Goal: Information Seeking & Learning: Check status

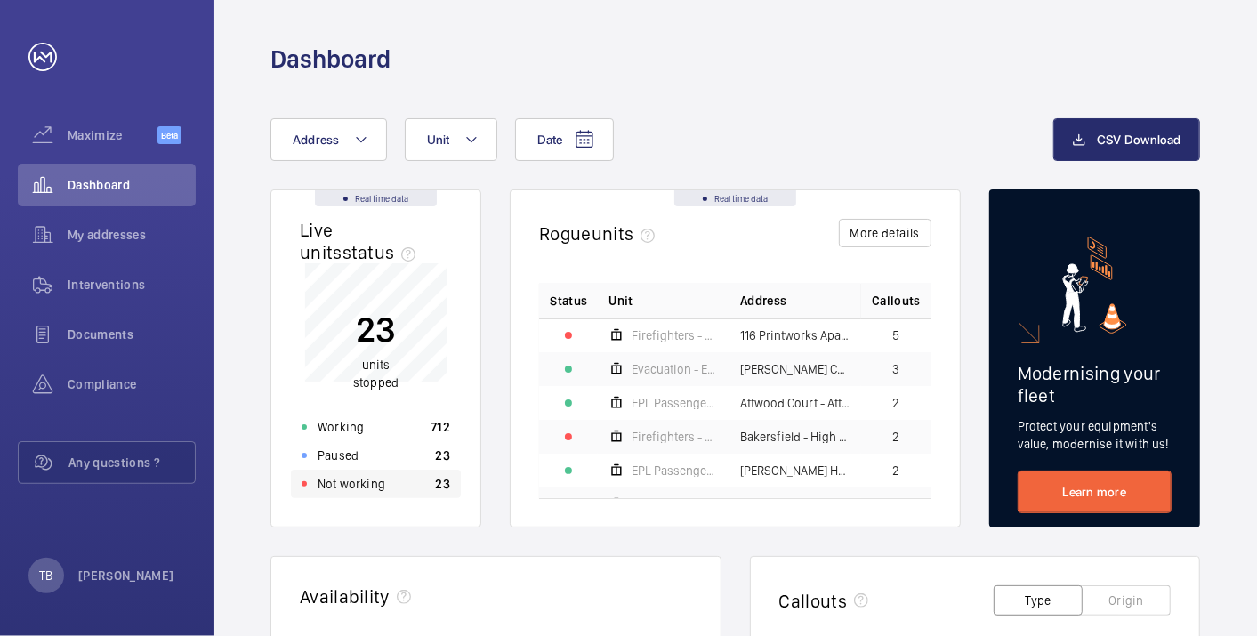
click at [371, 489] on p "Not working" at bounding box center [352, 484] width 68 height 18
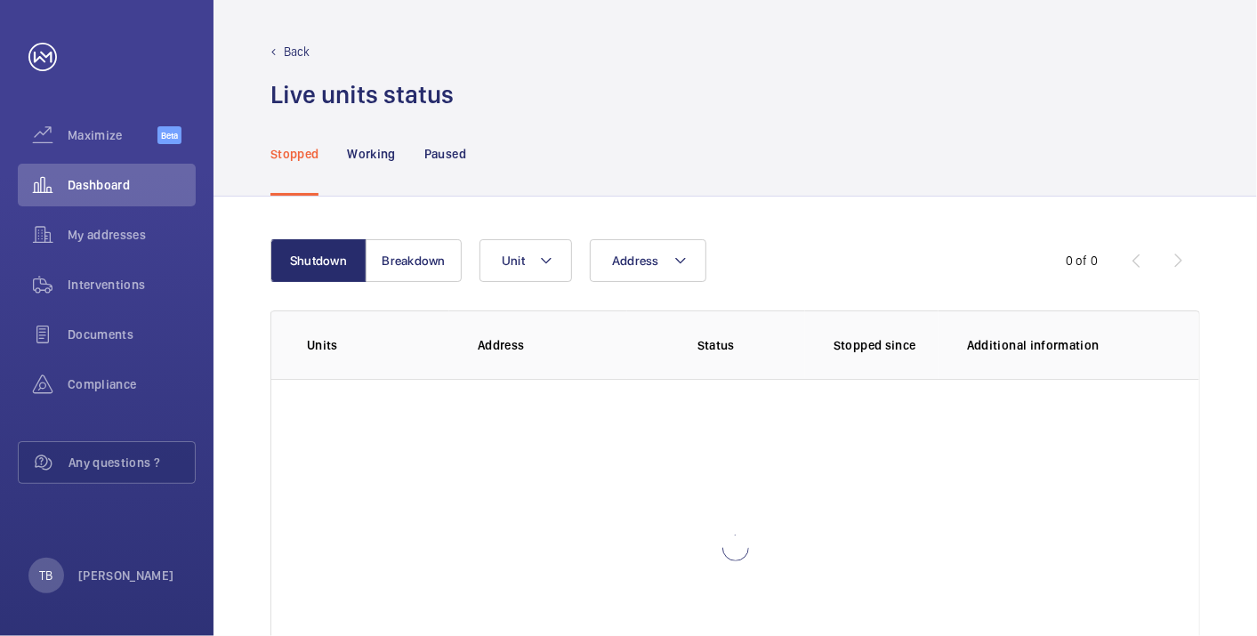
scroll to position [122, 0]
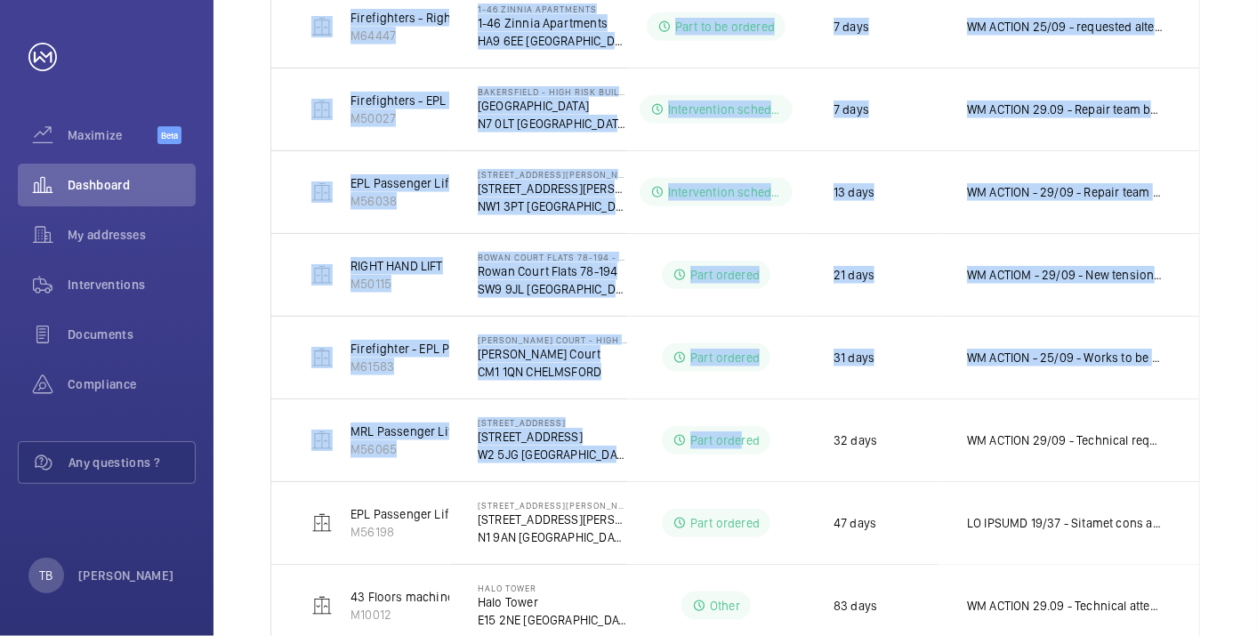
scroll to position [938, 0]
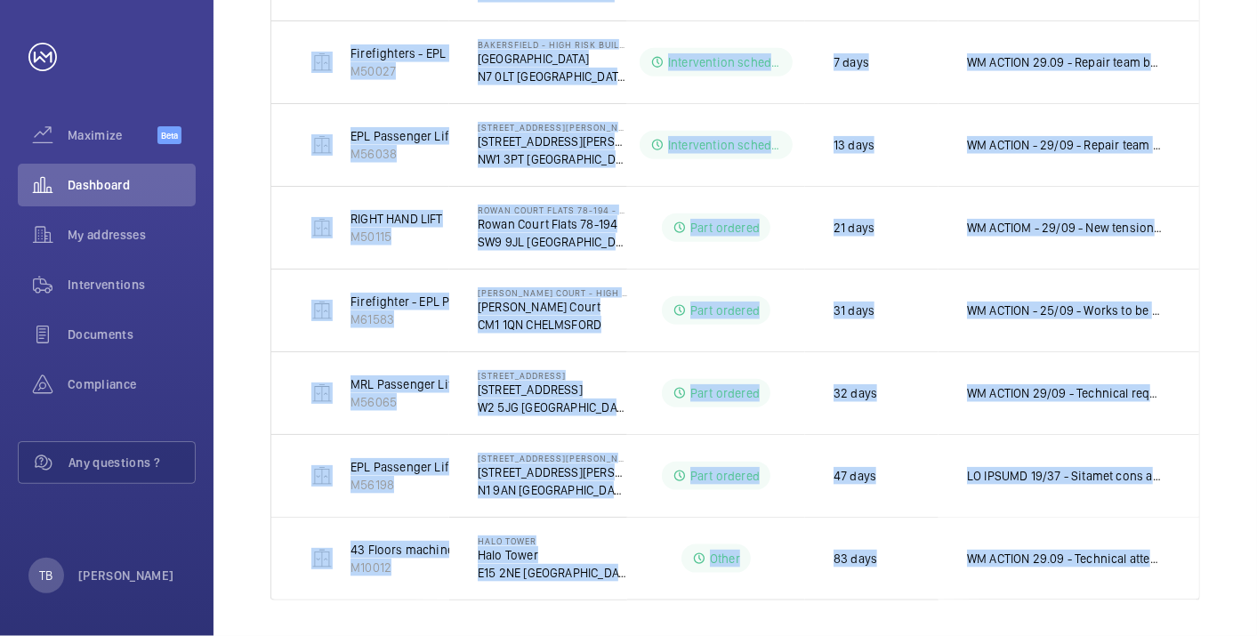
drag, startPoint x: 294, startPoint y: 272, endPoint x: 1210, endPoint y: 538, distance: 953.4
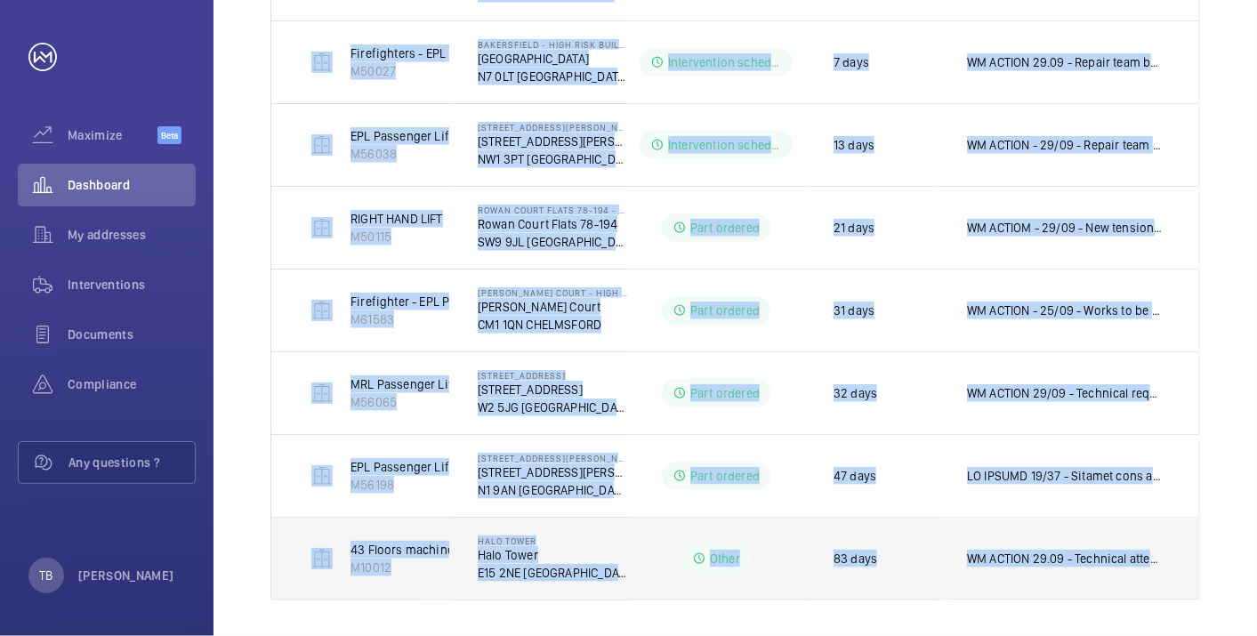
copy tbody "Block 1 Passenger Lift M53224 112-128 [PERSON_NAME] Way - High Risk Building [S…"
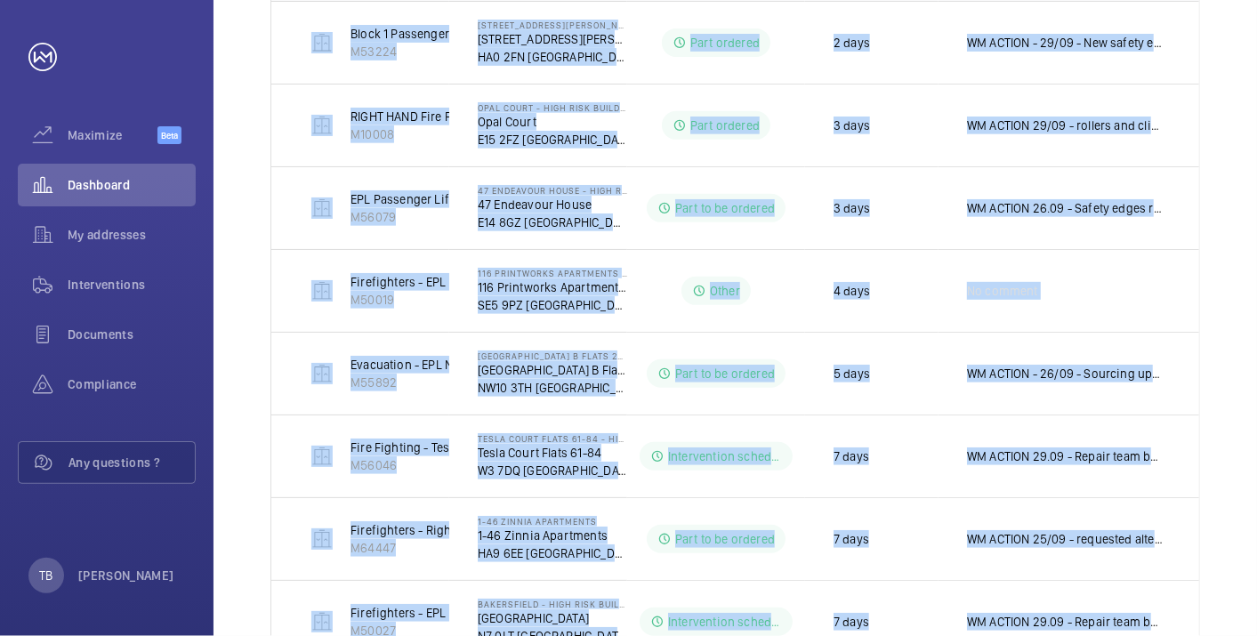
scroll to position [187, 0]
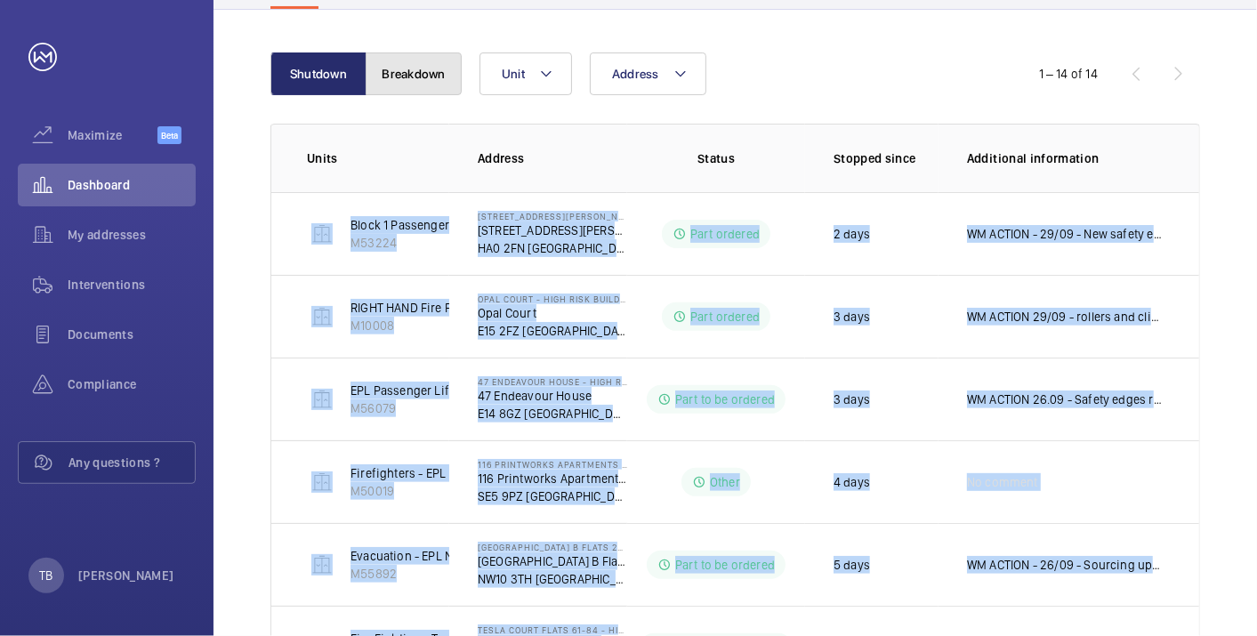
click at [414, 76] on button "Breakdown" at bounding box center [414, 73] width 96 height 43
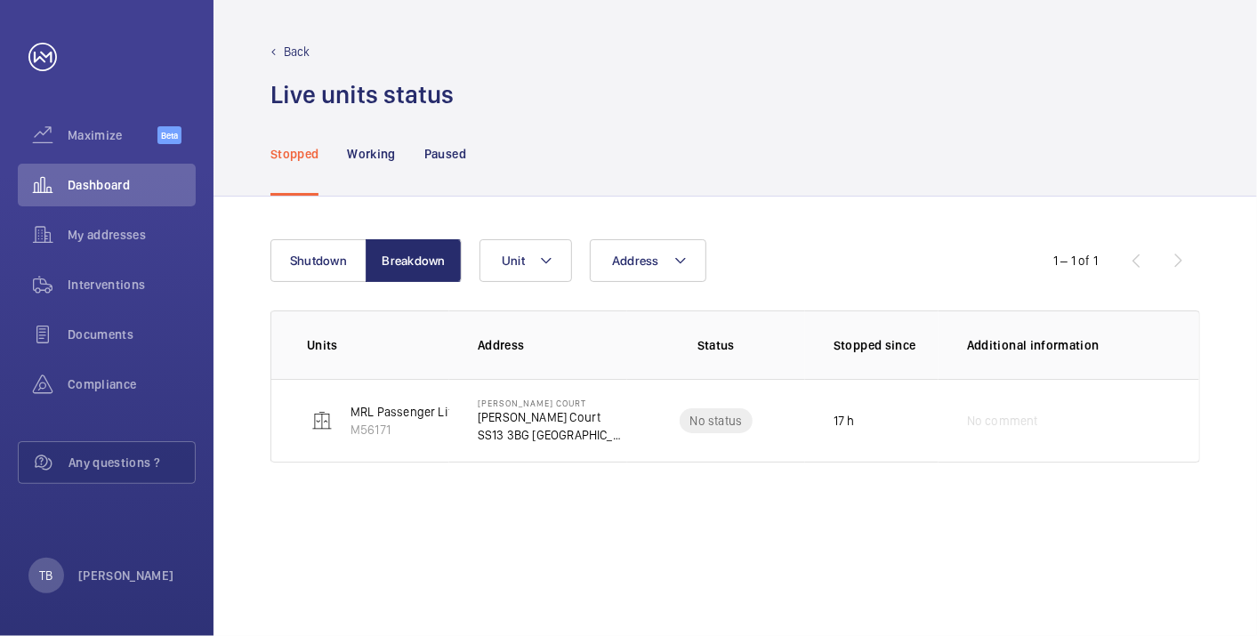
click at [298, 520] on div "Shutdown Breakdown Address Unit 1 – 1 of 1 Units Address Status Stopped since A…" at bounding box center [736, 417] width 1044 height 440
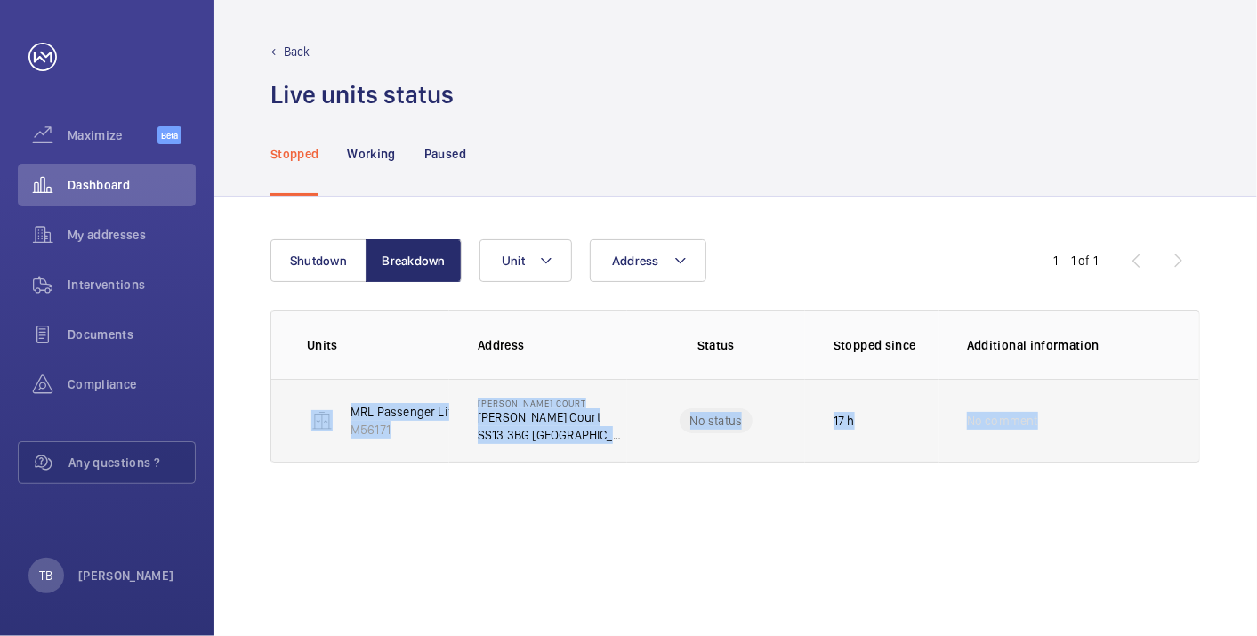
drag, startPoint x: 289, startPoint y: 429, endPoint x: 1188, endPoint y: 383, distance: 899.8
click at [0, 0] on tr "MRL Passenger Lift M56171 [PERSON_NAME][STREET_ADDRESS][PERSON_NAME] No status …" at bounding box center [0, 0] width 0 height 0
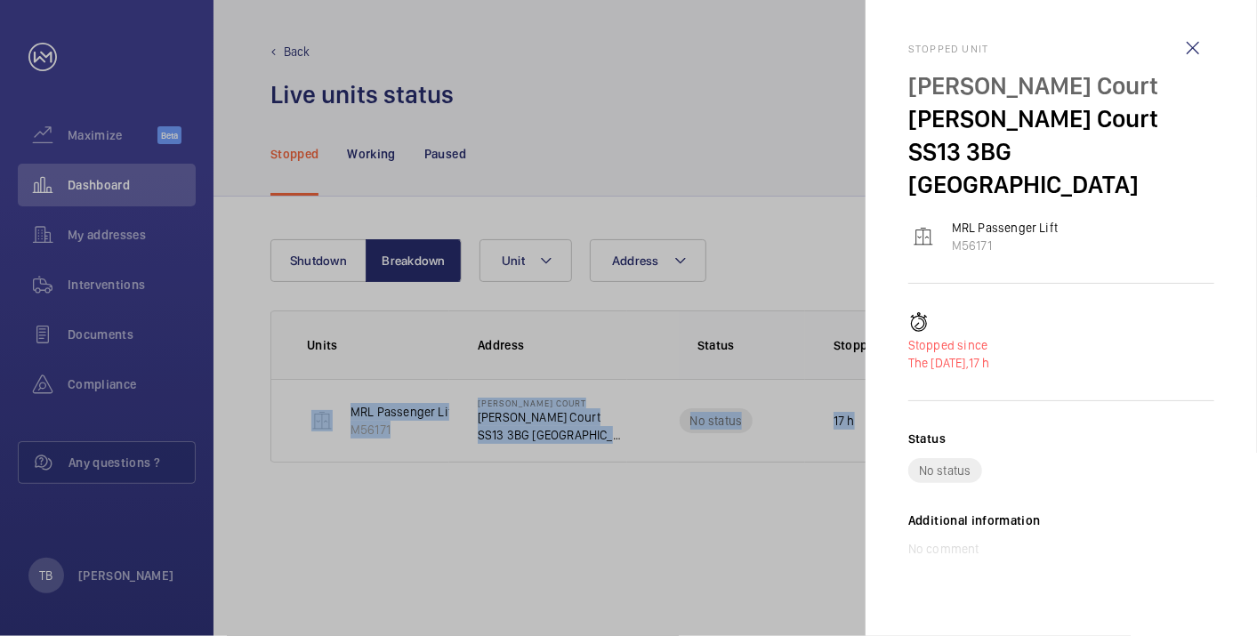
copy tr "MRL Passenger Lift M56171 [PERSON_NAME][STREET_ADDRESS][PERSON_NAME] No status …"
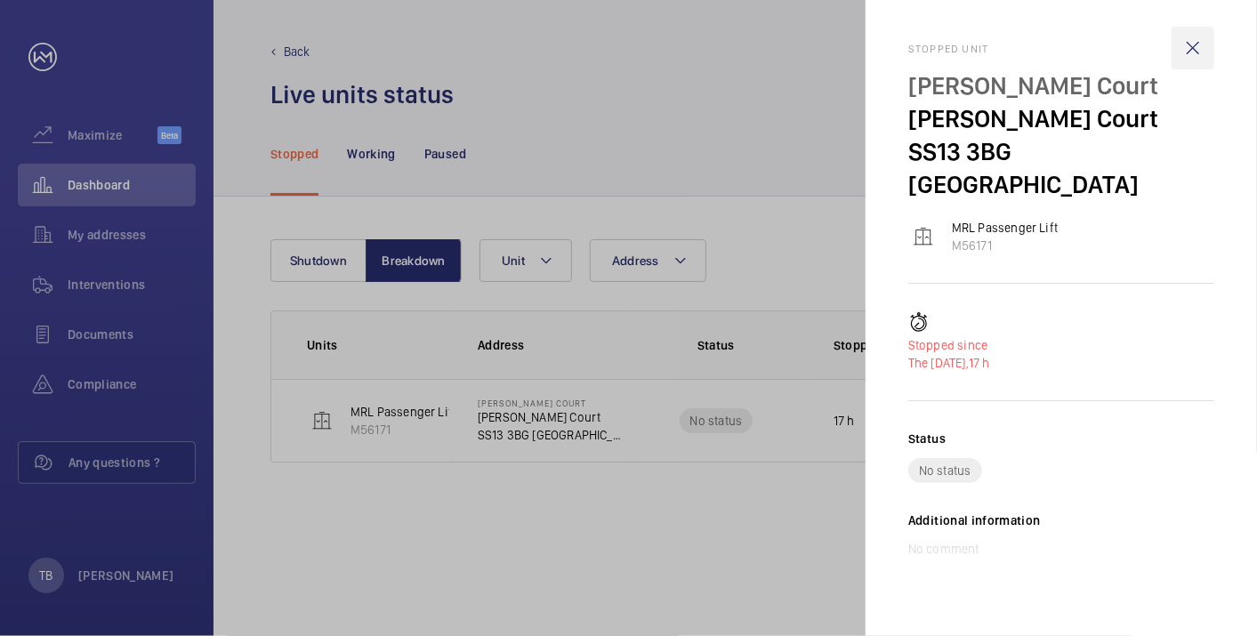
click at [1195, 45] on wm-front-icon-button at bounding box center [1193, 48] width 43 height 43
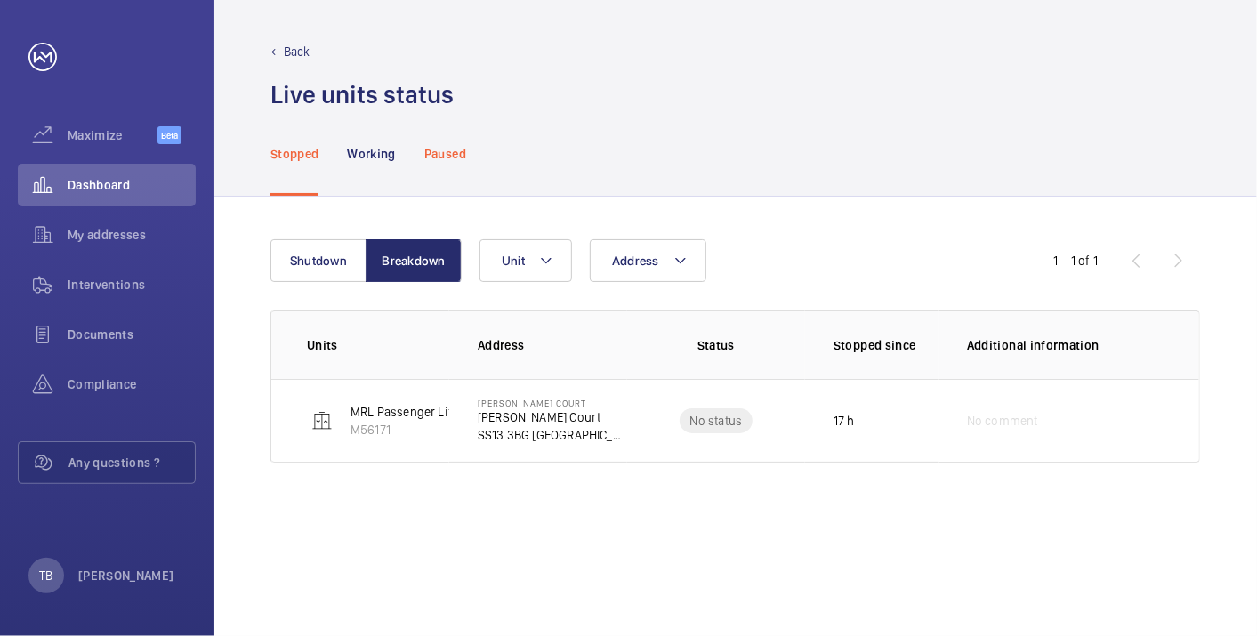
click at [443, 148] on p "Paused" at bounding box center [445, 154] width 42 height 18
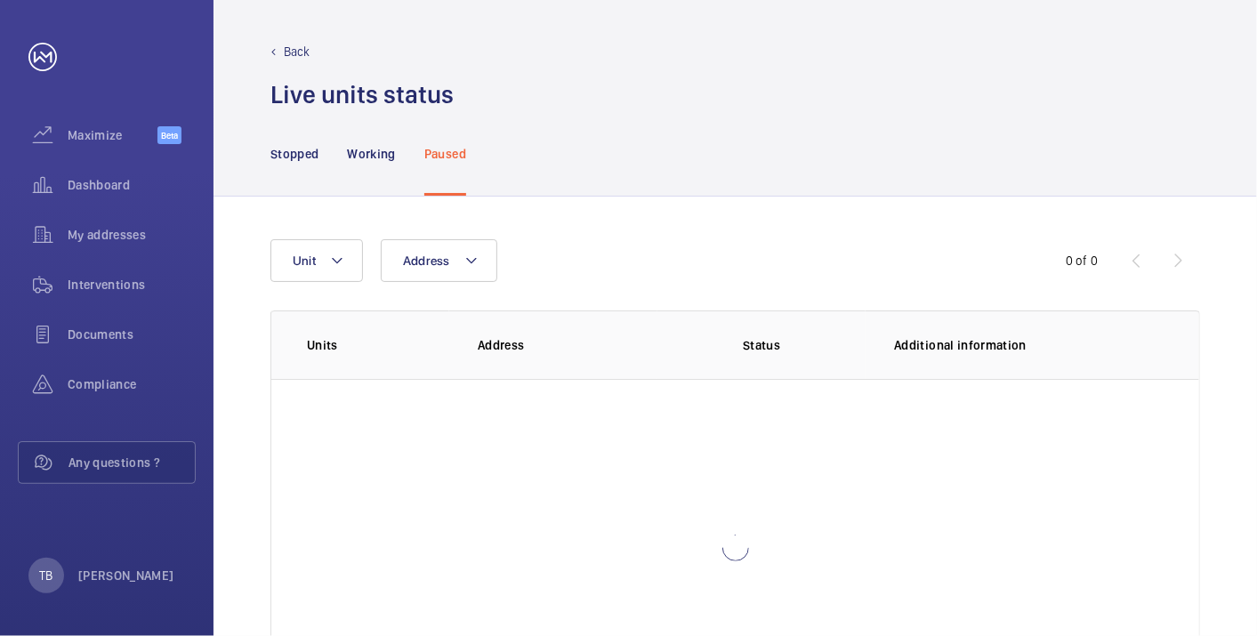
scroll to position [122, 0]
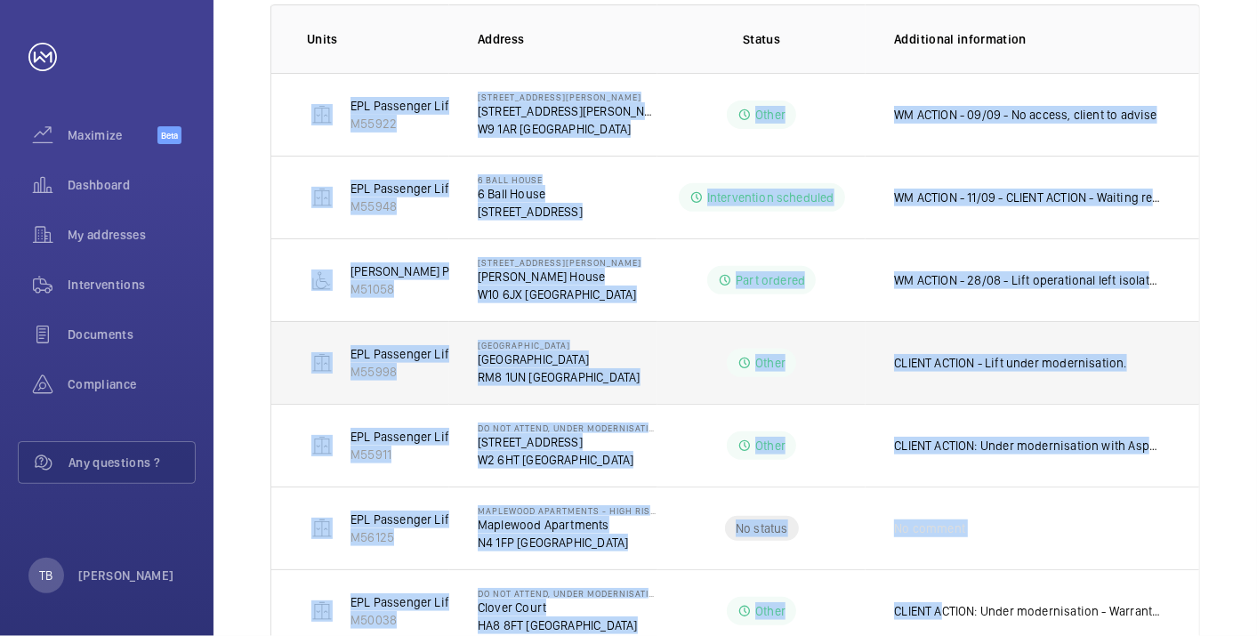
scroll to position [609, 0]
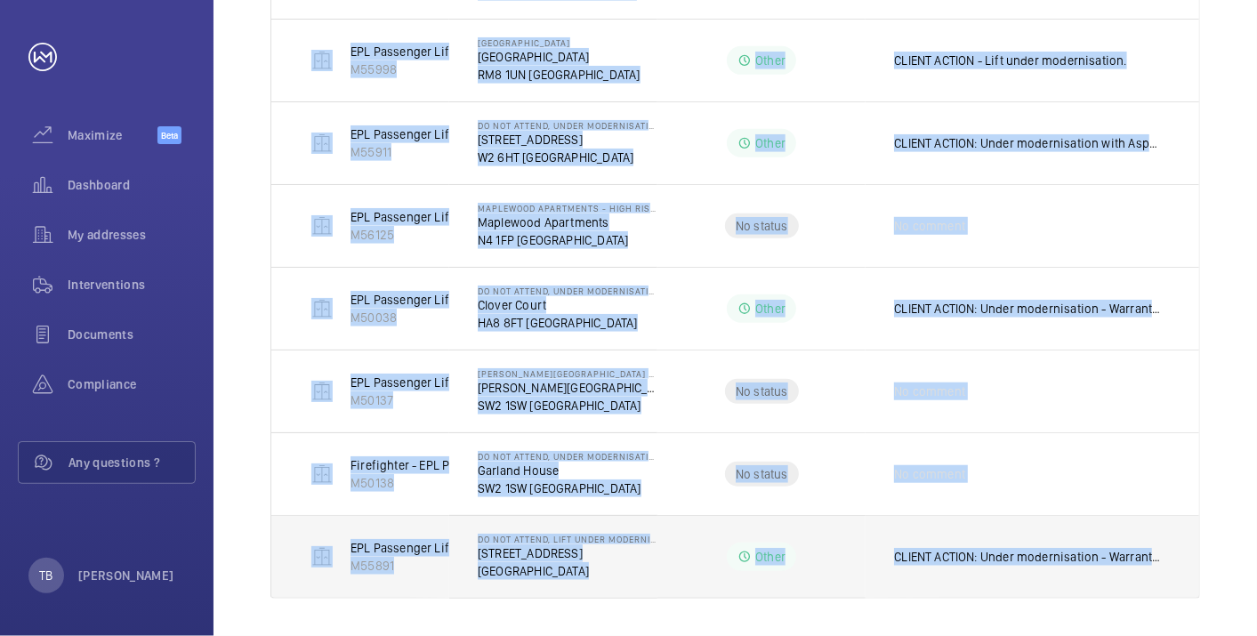
drag, startPoint x: 302, startPoint y: 104, endPoint x: 1193, endPoint y: 573, distance: 1007.3
click at [0, 0] on tbody "EPL Passenger Lift M55922 [GEOGRAPHIC_DATA][PERSON_NAME][STREET_ADDRESS][PERSON…" at bounding box center [0, 0] width 0 height 0
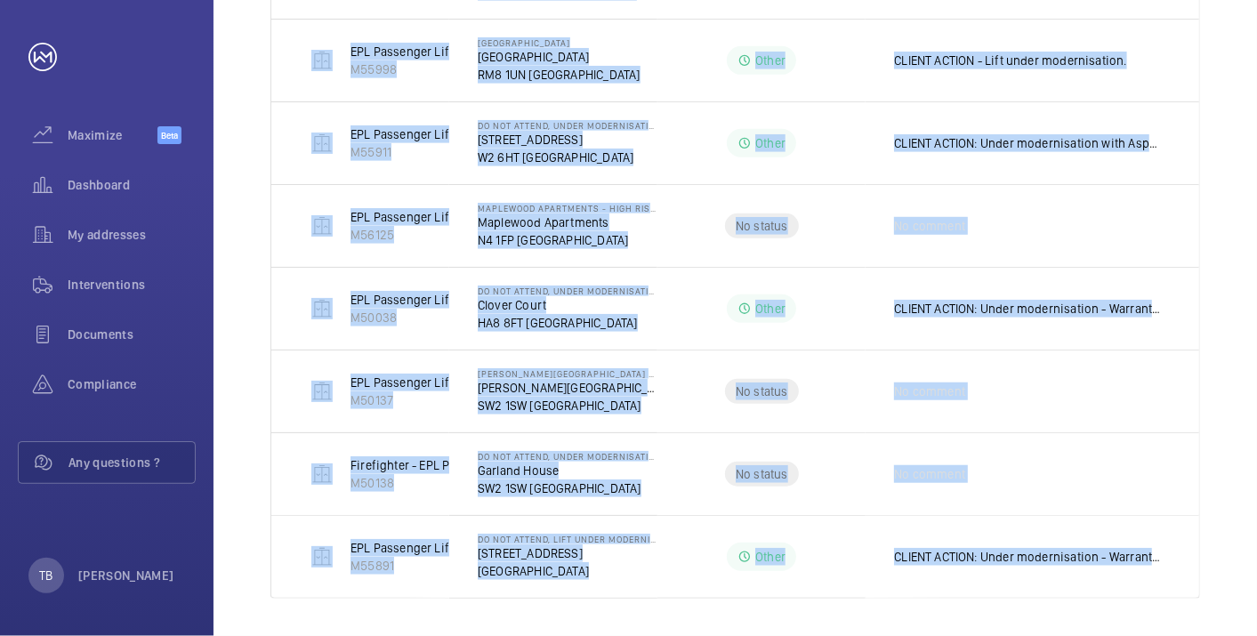
copy tbody "EPL Passenger Lift M55922 [STREET_ADDRESS][PERSON_NAME][PERSON_NAME] Other WM A…"
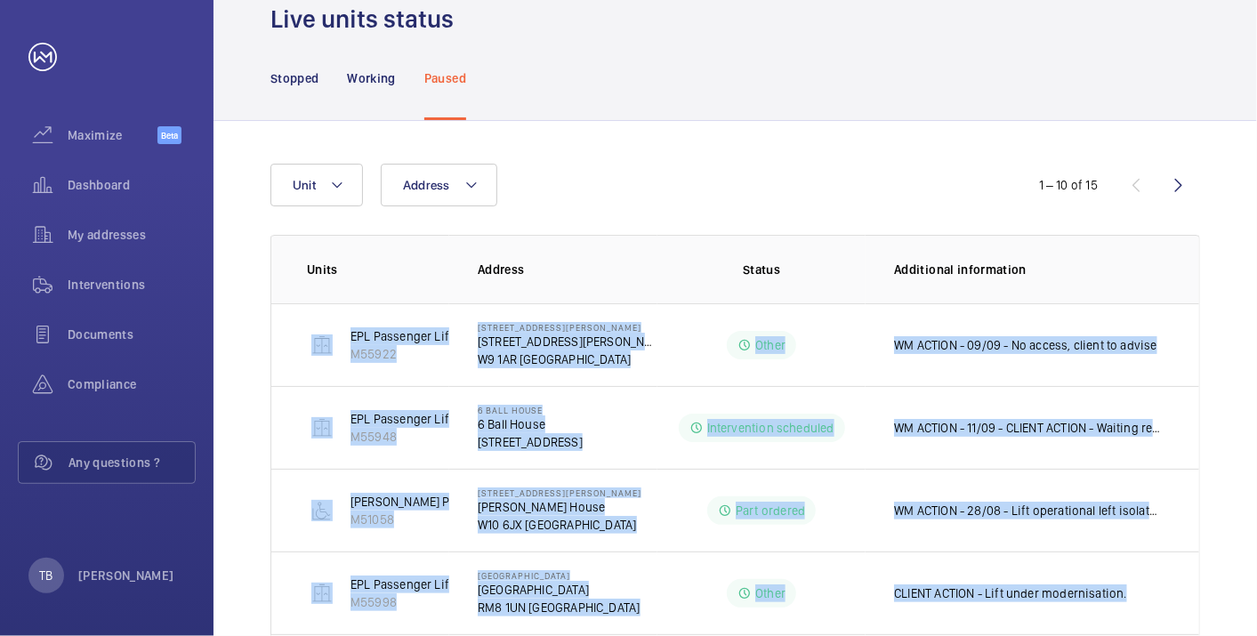
scroll to position [0, 0]
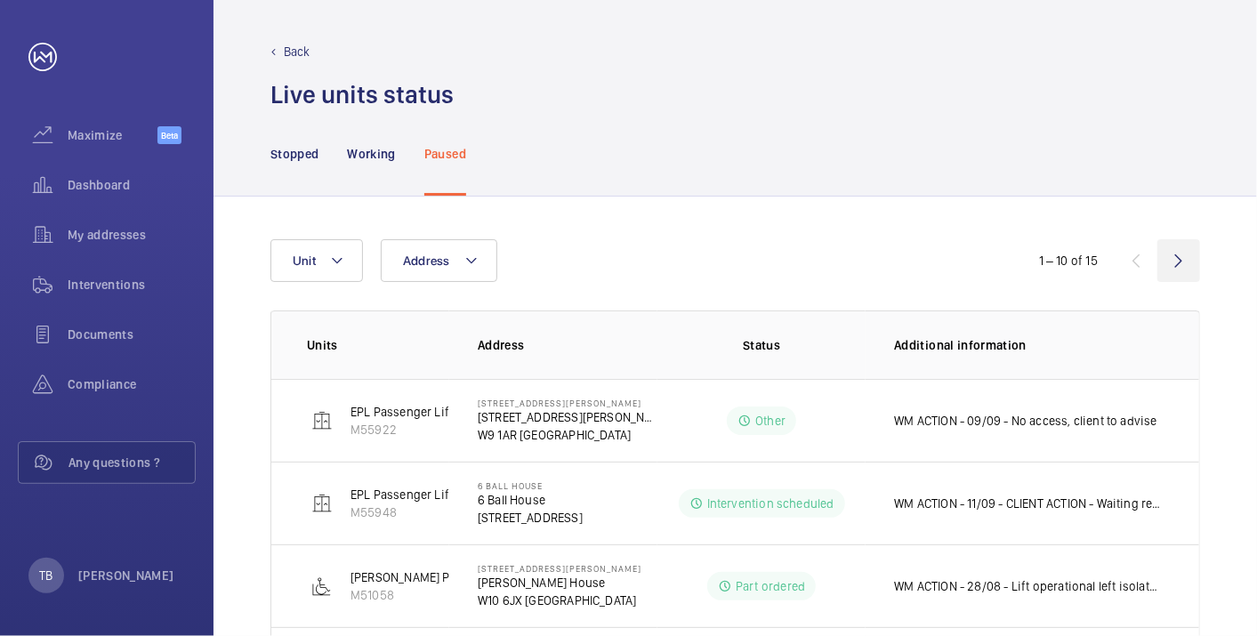
click at [1172, 259] on wm-front-icon-button at bounding box center [1179, 260] width 43 height 43
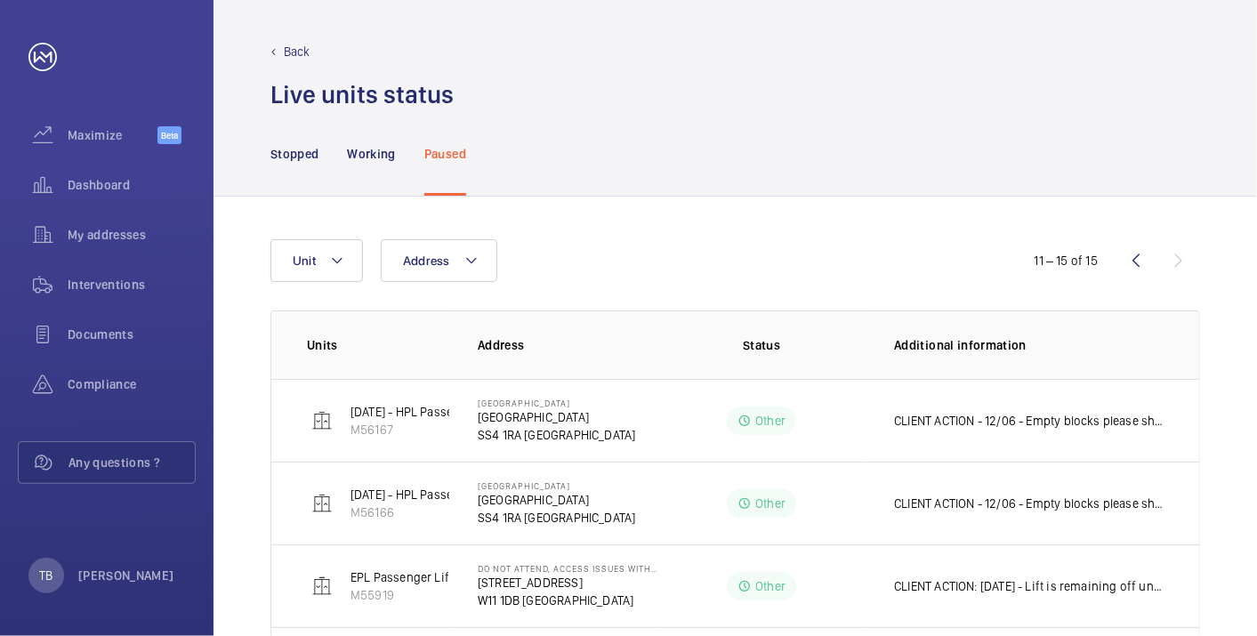
scroll to position [197, 0]
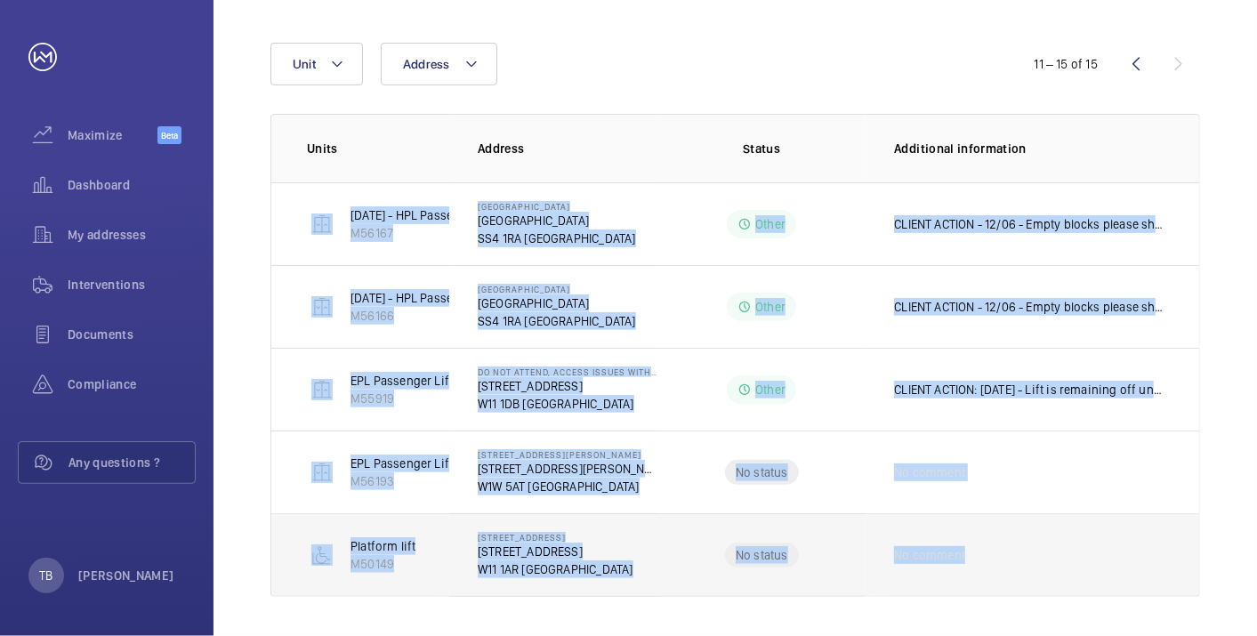
drag, startPoint x: 291, startPoint y: 206, endPoint x: 1152, endPoint y: 585, distance: 941.3
click at [0, 0] on tbody "[DATE] - HPL Passenger Lift No 2 M56167 [GEOGRAPHIC_DATA] [GEOGRAPHIC_DATA] Oth…" at bounding box center [0, 0] width 0 height 0
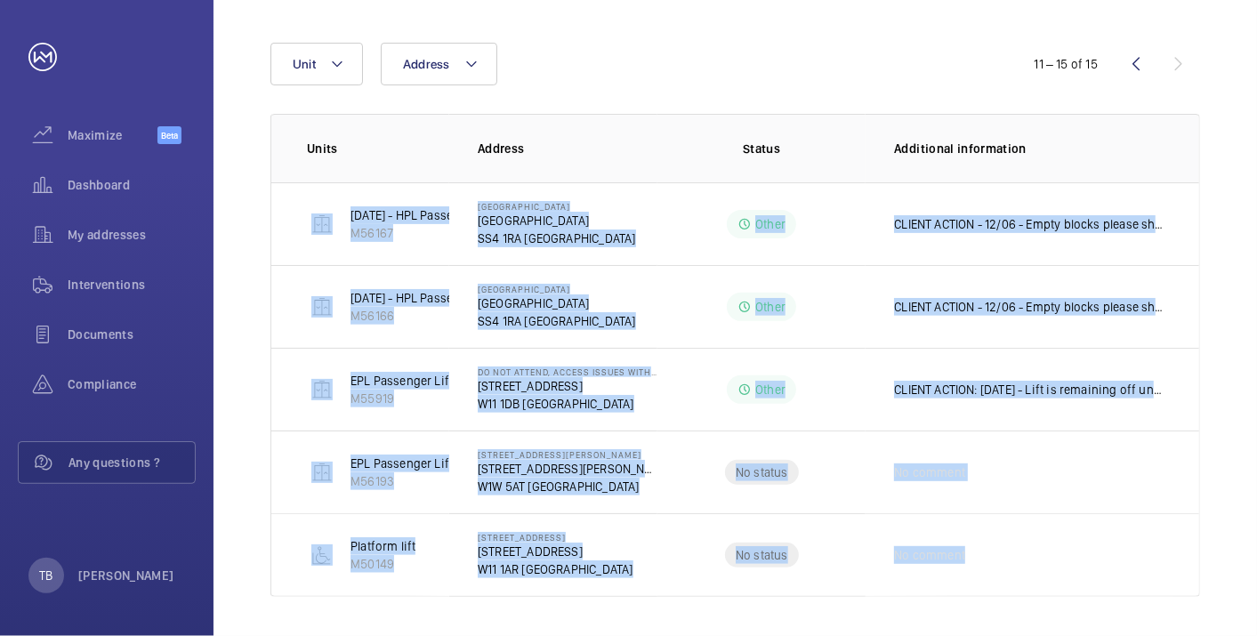
copy tbody "[DATE] - HPL Passenger Lift No 2 M56167 [GEOGRAPHIC_DATA] [GEOGRAPHIC_DATA] Oth…"
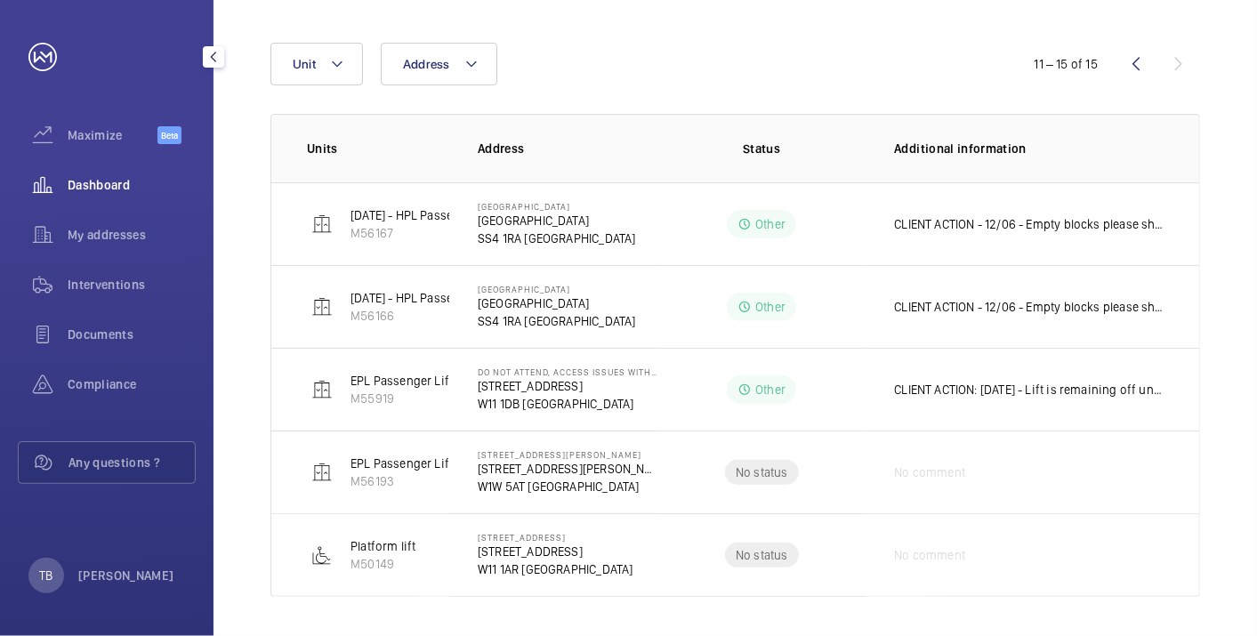
click at [133, 173] on div "Dashboard" at bounding box center [107, 185] width 178 height 43
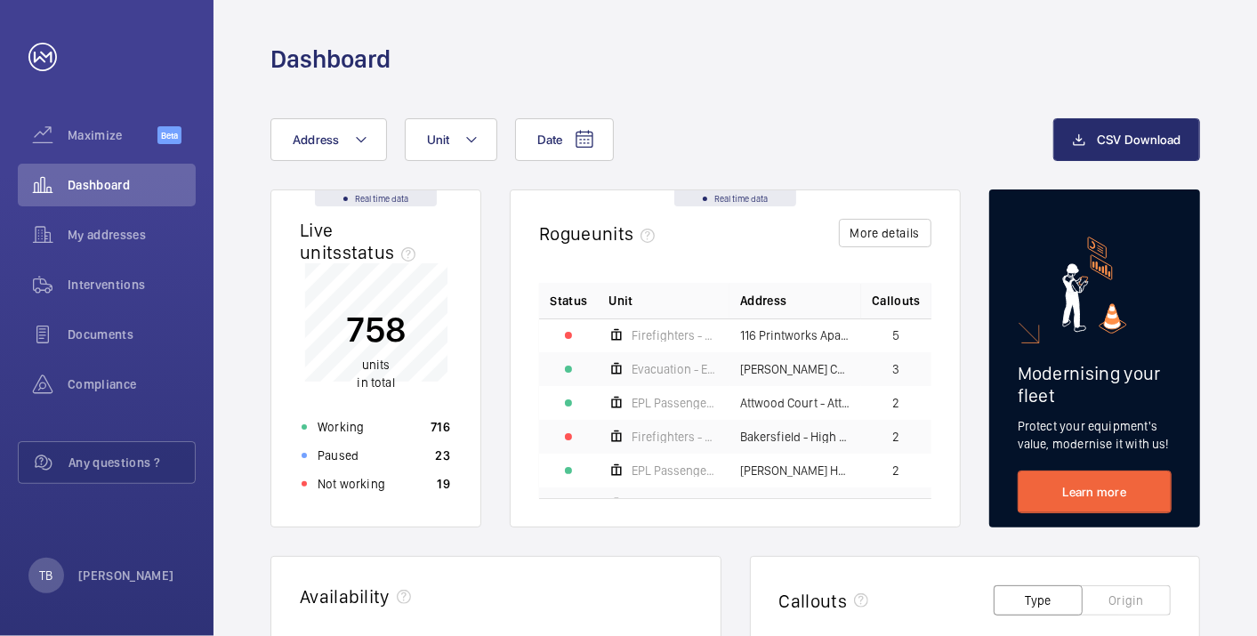
click at [754, 27] on div "Dashboard" at bounding box center [736, 38] width 1044 height 76
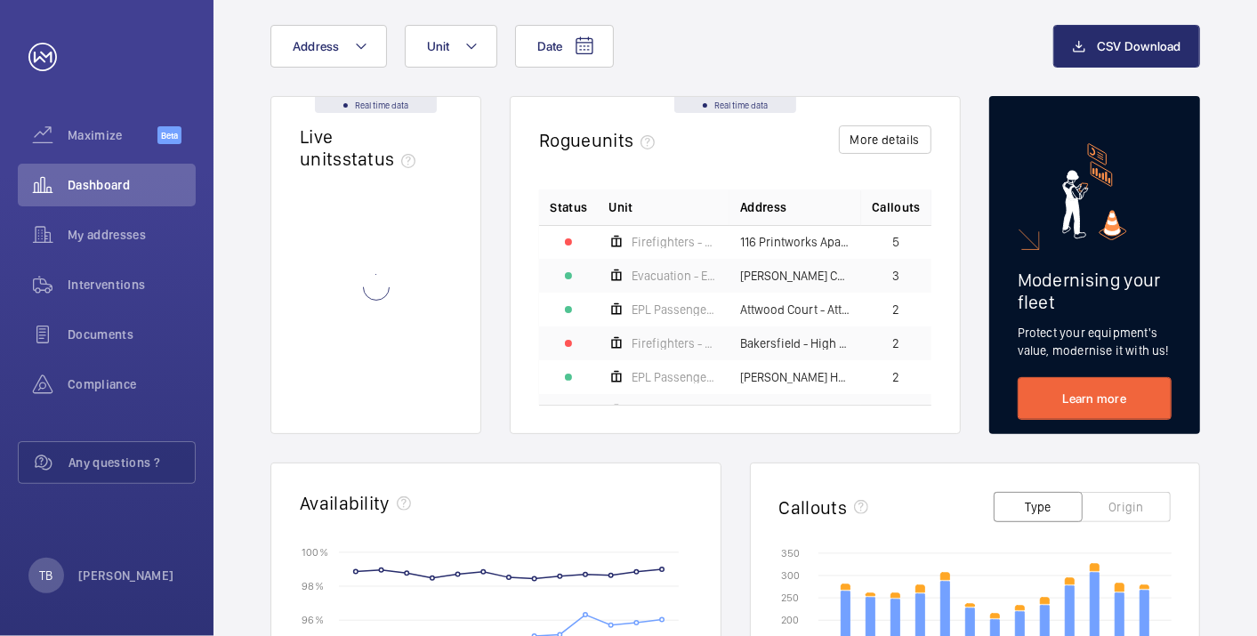
scroll to position [93, 0]
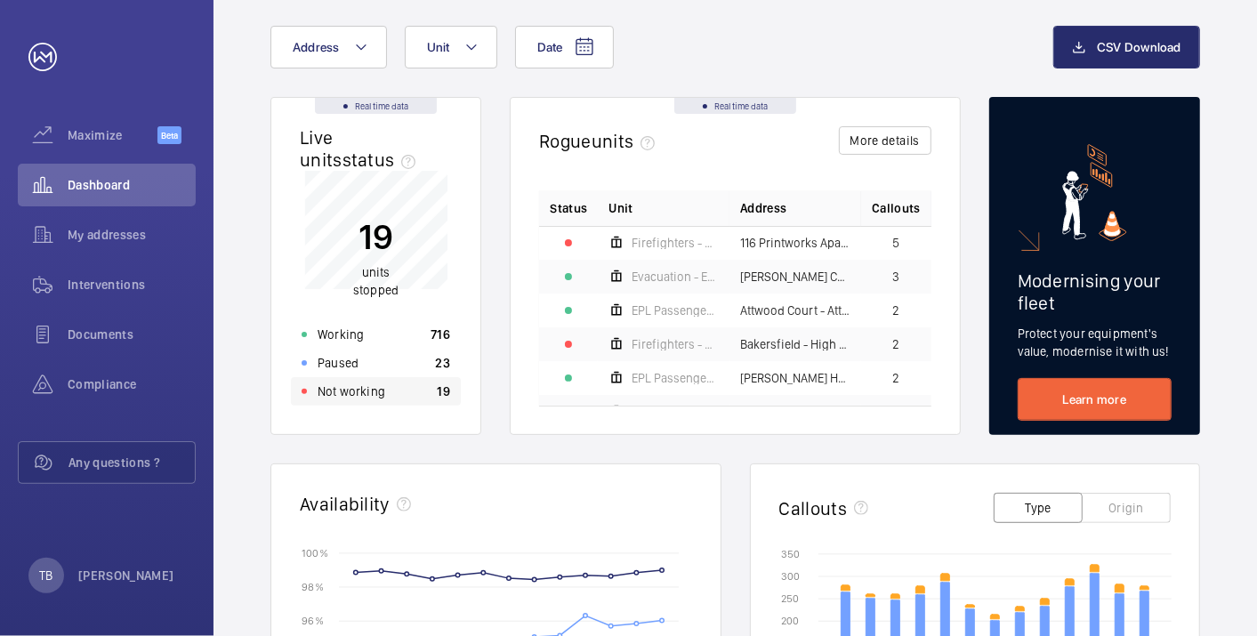
click at [399, 394] on div "Not working 19" at bounding box center [376, 391] width 170 height 28
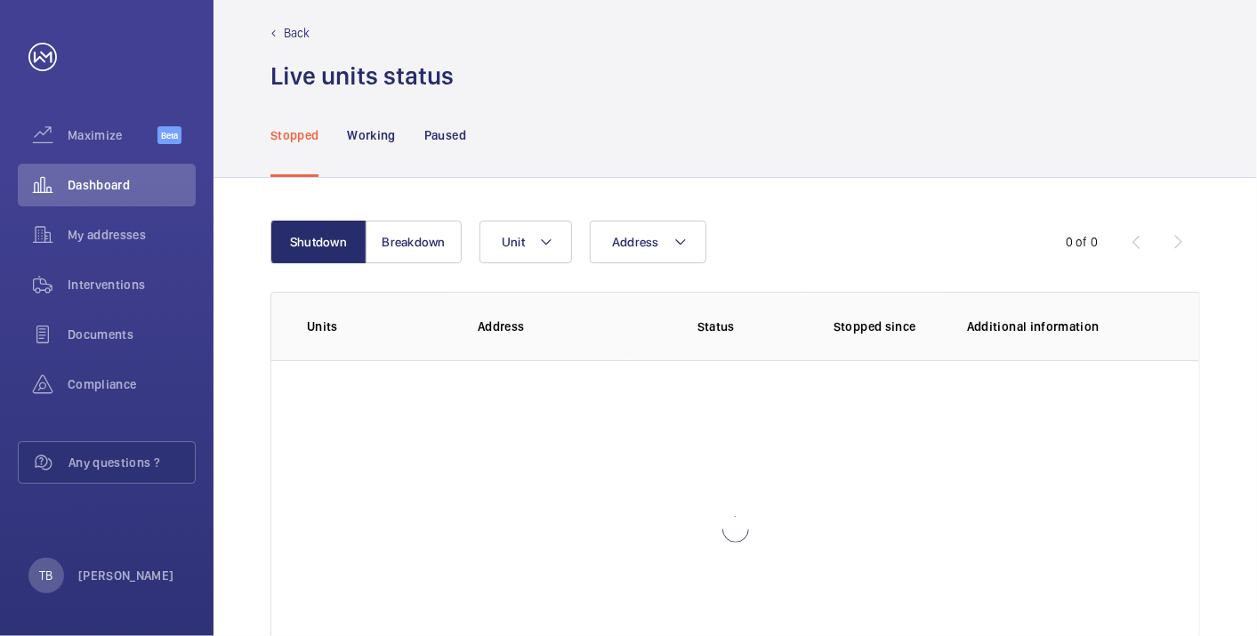
scroll to position [122, 0]
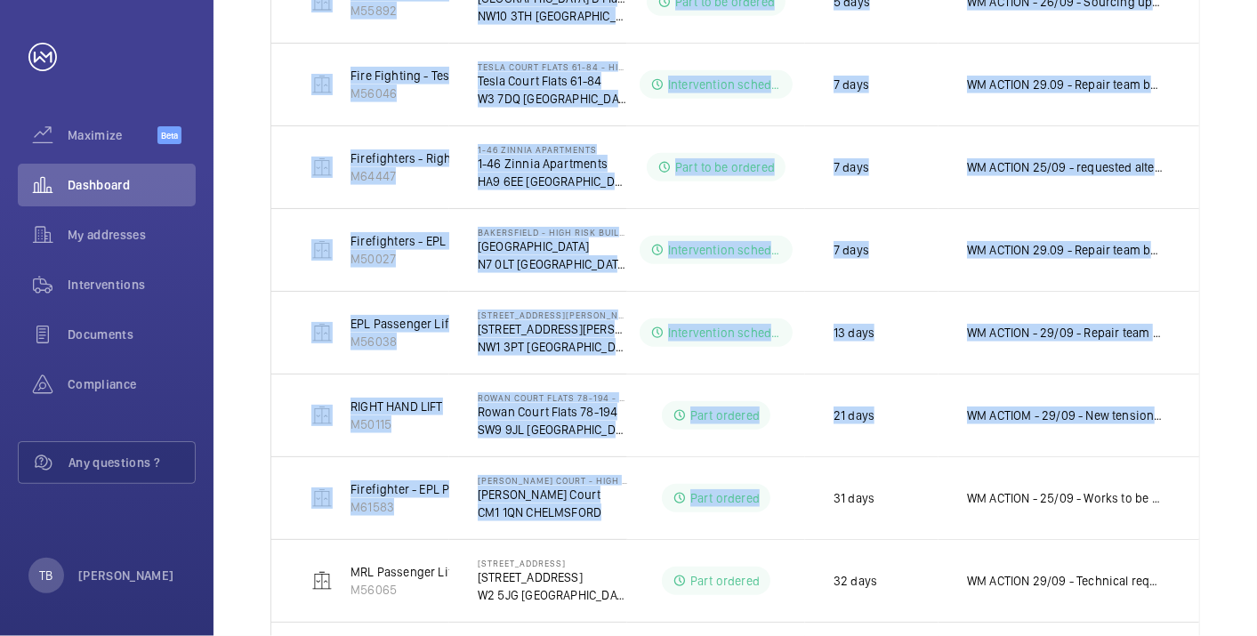
scroll to position [938, 0]
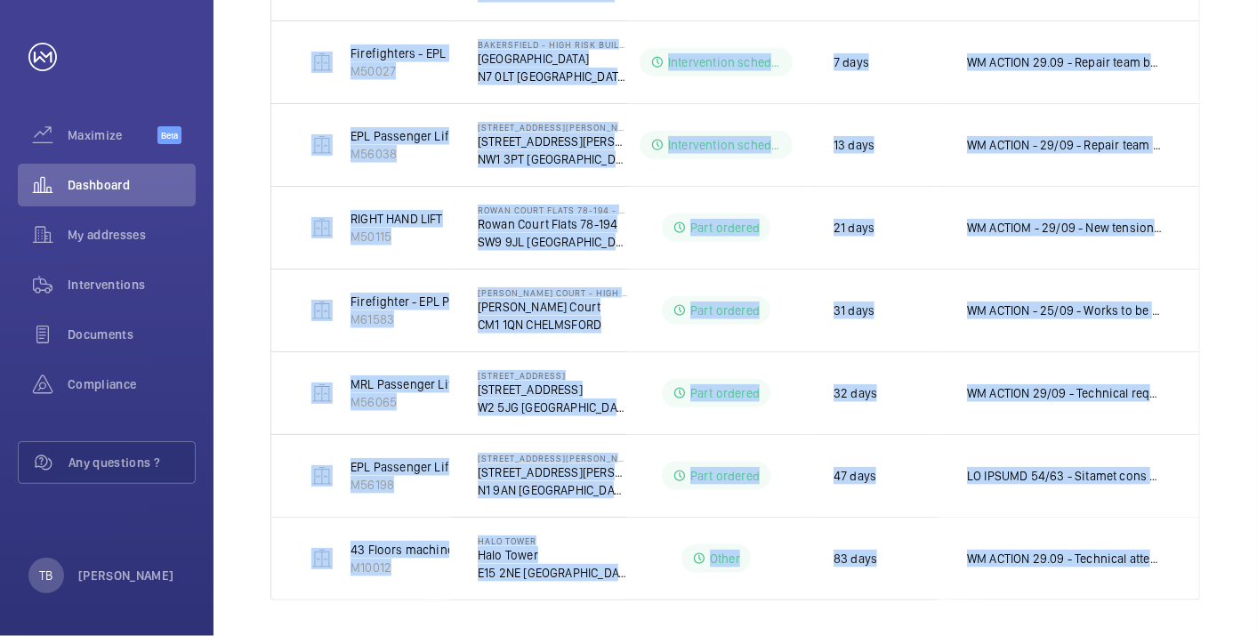
drag, startPoint x: 296, startPoint y: 228, endPoint x: 1200, endPoint y: 569, distance: 966.4
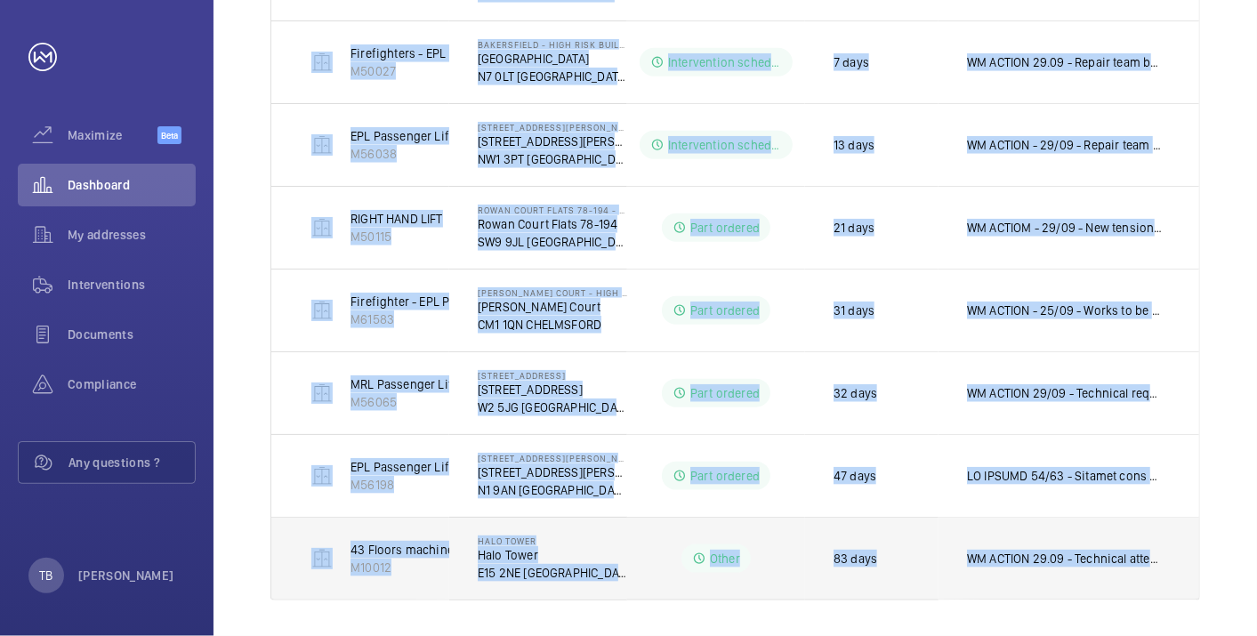
copy table "Units Address Status Stopped since Additional information Block 1 Passenger Lif…"
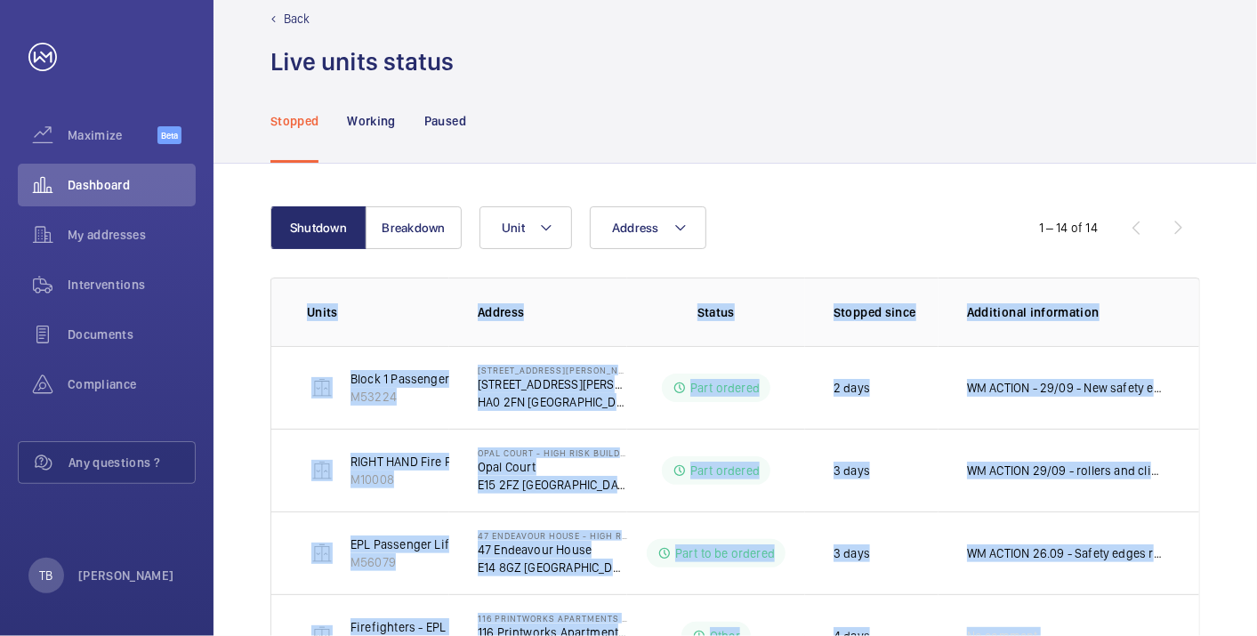
scroll to position [0, 0]
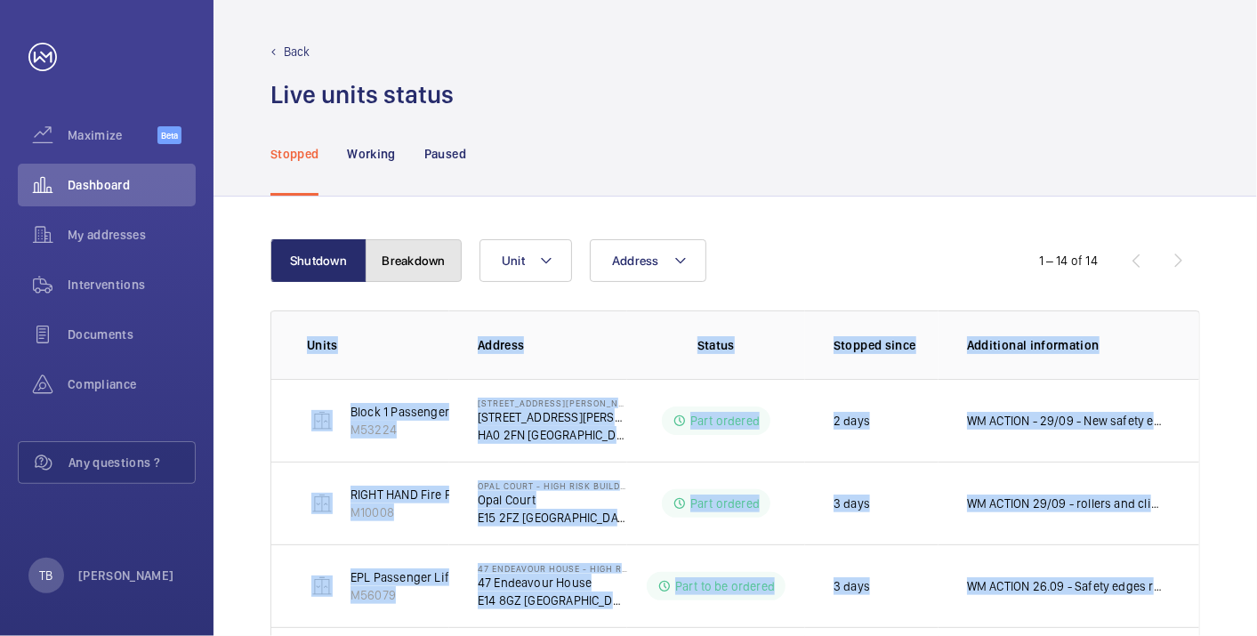
click at [434, 255] on button "Breakdown" at bounding box center [414, 260] width 96 height 43
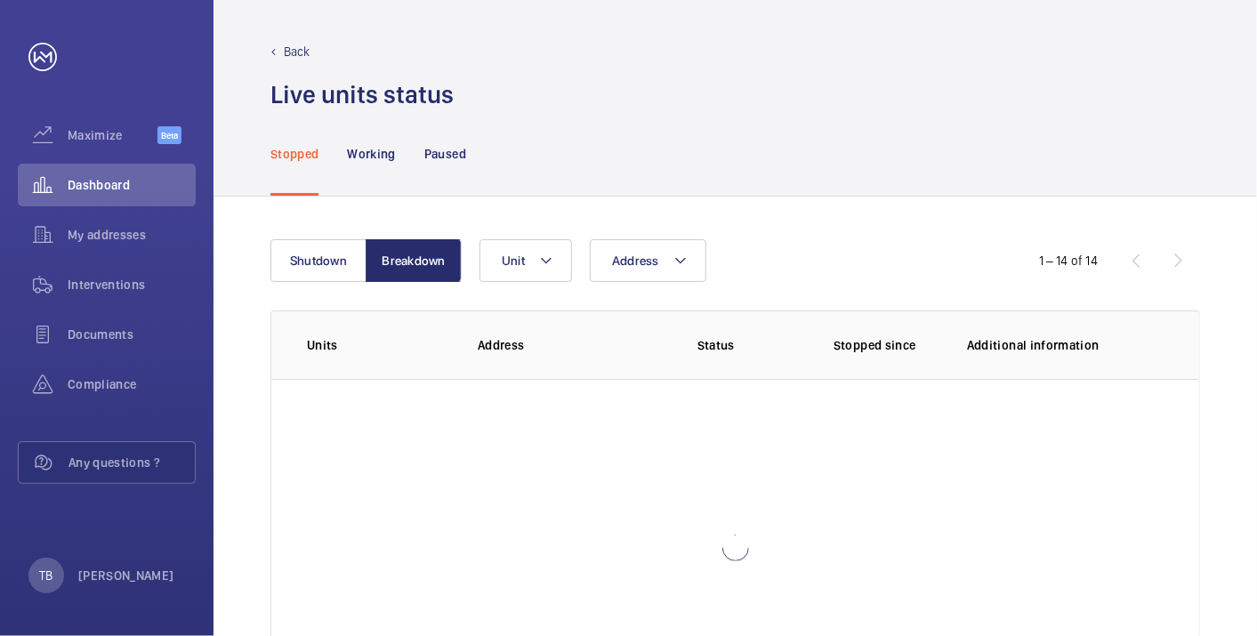
click at [793, 155] on div "Stopped Working Paused" at bounding box center [735, 153] width 930 height 85
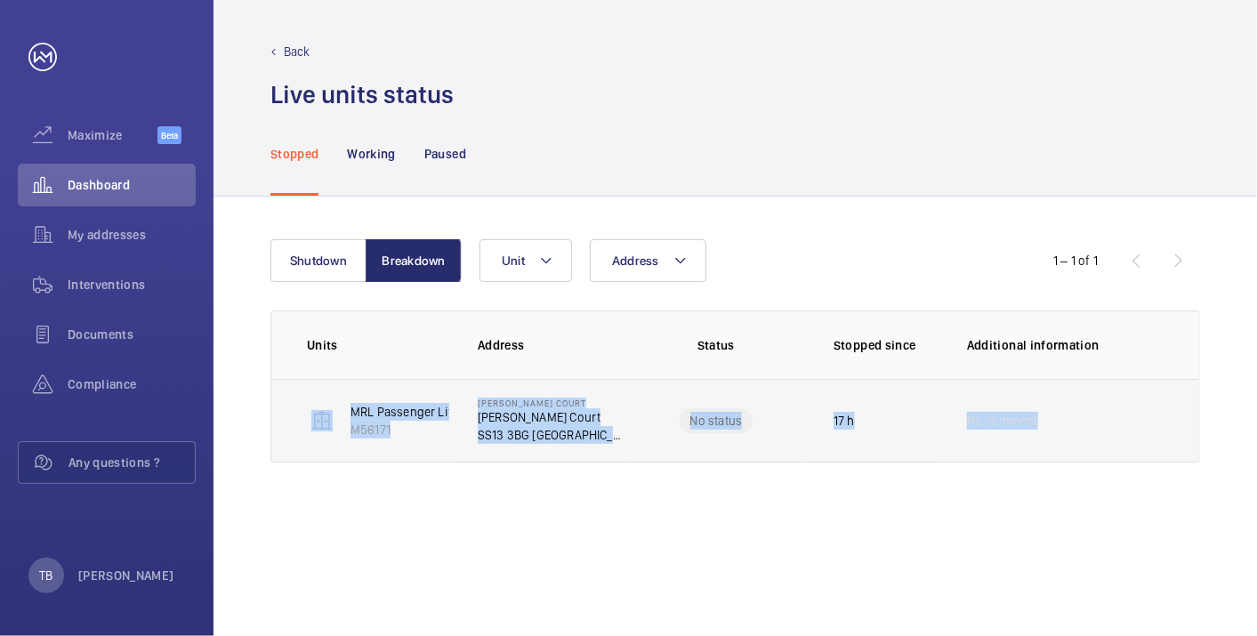
drag, startPoint x: 289, startPoint y: 388, endPoint x: 1119, endPoint y: 425, distance: 830.9
click at [0, 0] on tr "MRL Passenger Lift M56171 [PERSON_NAME][STREET_ADDRESS][PERSON_NAME] No status …" at bounding box center [0, 0] width 0 height 0
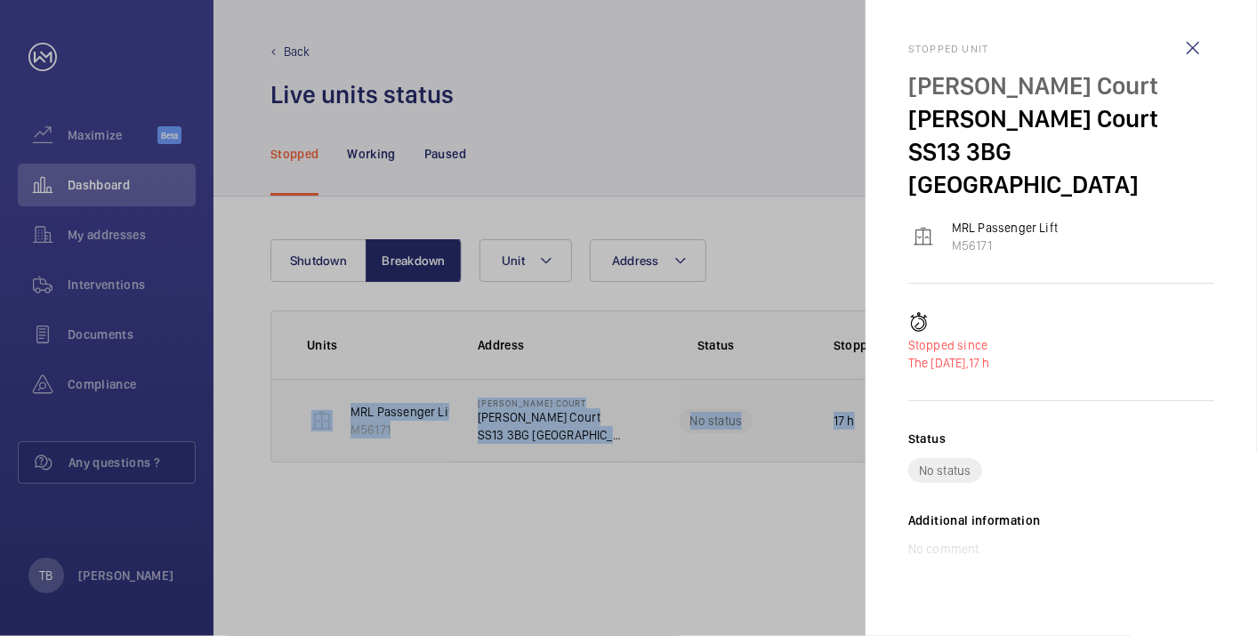
copy tr "MRL Passenger Lift M56171 [PERSON_NAME][STREET_ADDRESS][PERSON_NAME] No status …"
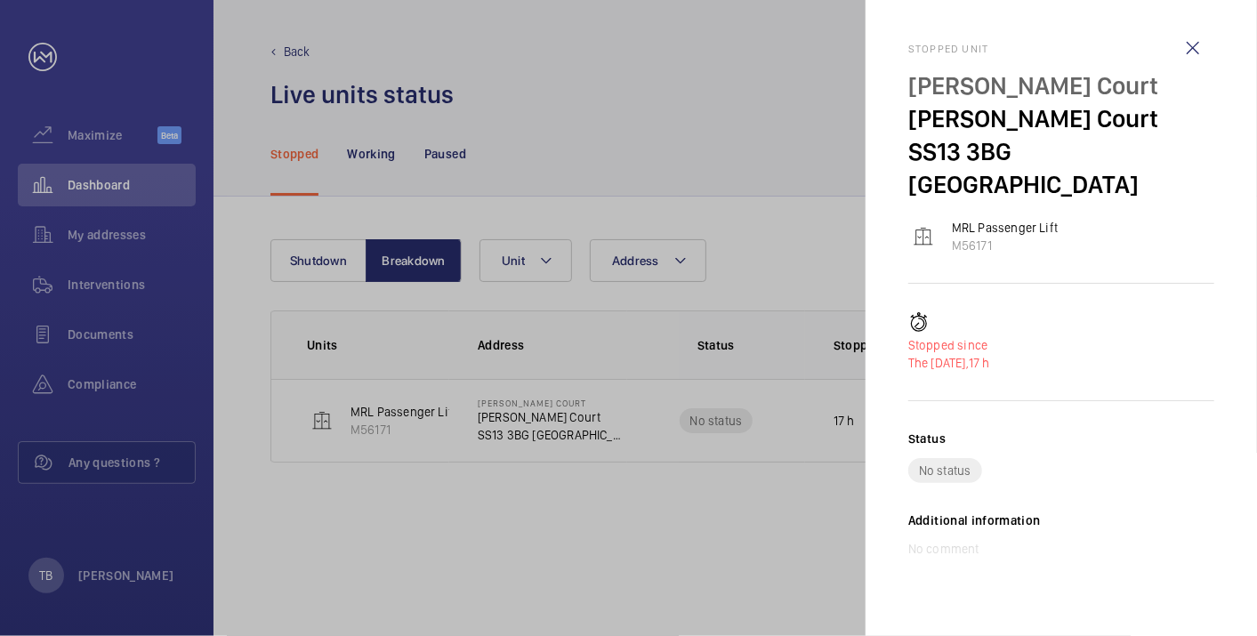
click at [730, 504] on div at bounding box center [628, 318] width 1257 height 636
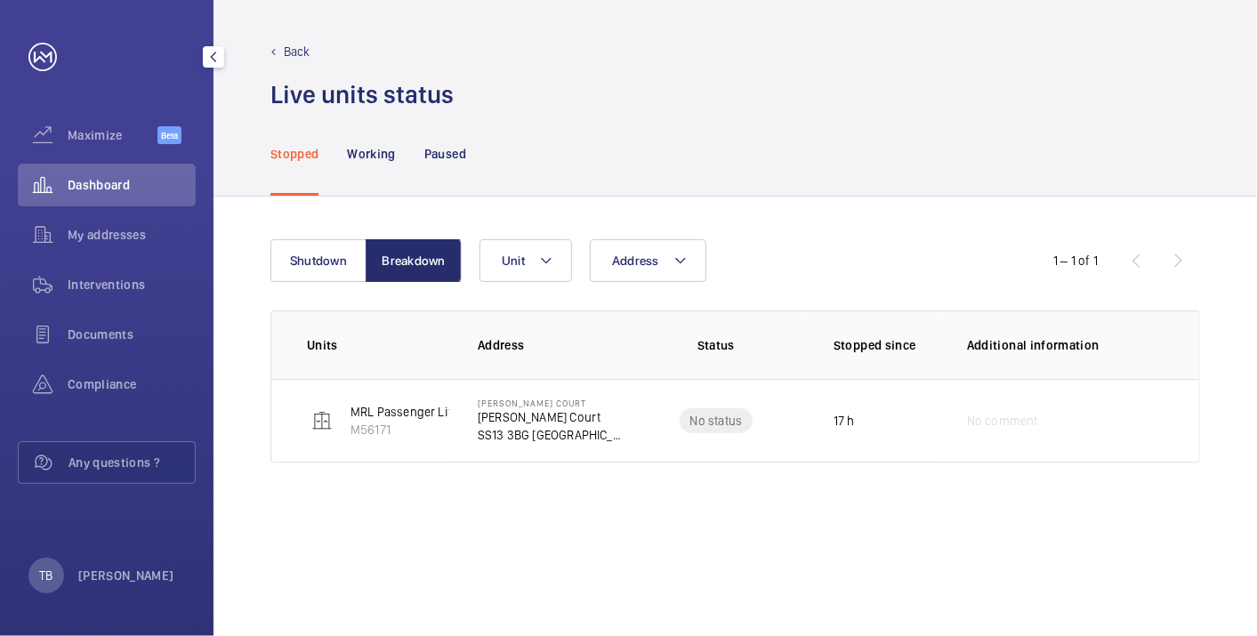
click at [126, 192] on span "Dashboard" at bounding box center [132, 185] width 128 height 18
